Goal: Navigation & Orientation: Understand site structure

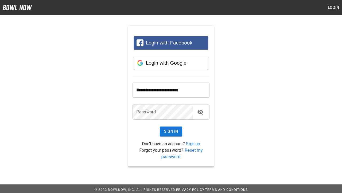
type input "**********"
click at [171, 131] on button "Sign In" at bounding box center [171, 131] width 23 height 10
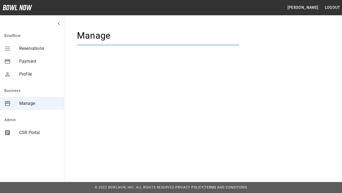
click at [32, 103] on span "Manage" at bounding box center [39, 103] width 41 height 6
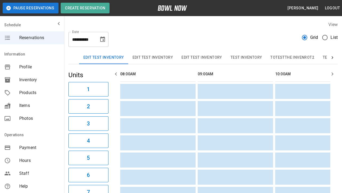
click at [32, 67] on span "Profile" at bounding box center [39, 67] width 41 height 6
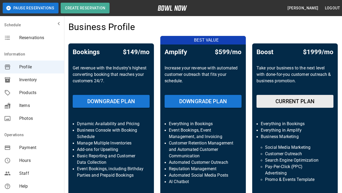
click at [32, 80] on span "Inventory" at bounding box center [39, 80] width 41 height 6
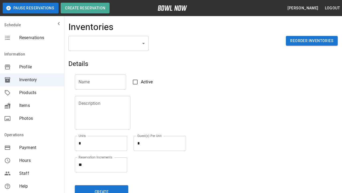
click at [32, 93] on span "Products" at bounding box center [39, 92] width 41 height 6
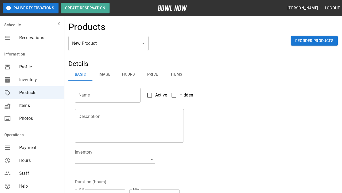
click at [32, 105] on span "Items" at bounding box center [39, 105] width 41 height 6
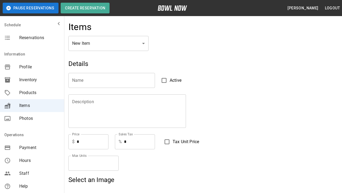
click at [32, 118] on span "Photos" at bounding box center [39, 118] width 41 height 6
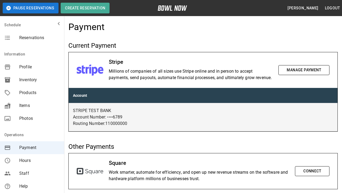
click at [32, 160] on span "Hours" at bounding box center [39, 160] width 41 height 6
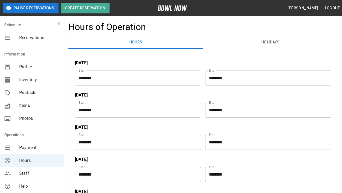
click at [32, 173] on span "Staff" at bounding box center [39, 173] width 41 height 6
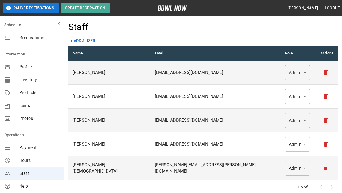
click at [32, 186] on span "Help" at bounding box center [39, 186] width 41 height 6
